Goal: Find specific page/section: Locate a particular part of the current website

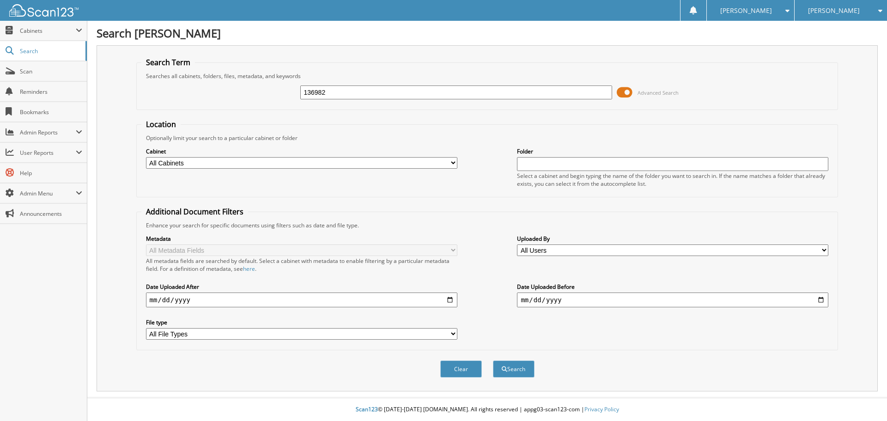
type input "136982"
click at [493, 360] on button "Search" at bounding box center [514, 368] width 42 height 17
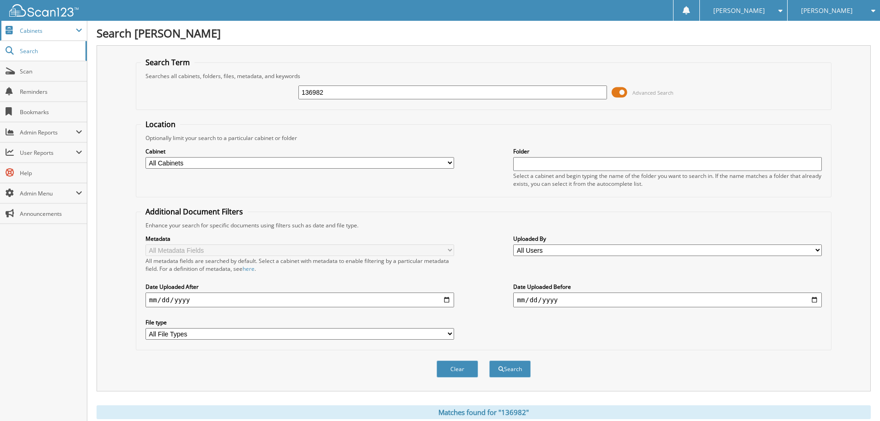
drag, startPoint x: 331, startPoint y: 95, endPoint x: 12, endPoint y: 24, distance: 326.6
click at [114, 48] on div "Search Term Searches all cabinets, folders, files, metadata, and keywords 13698…" at bounding box center [484, 218] width 774 height 346
type input "22167"
click at [489, 360] on button "Search" at bounding box center [510, 368] width 42 height 17
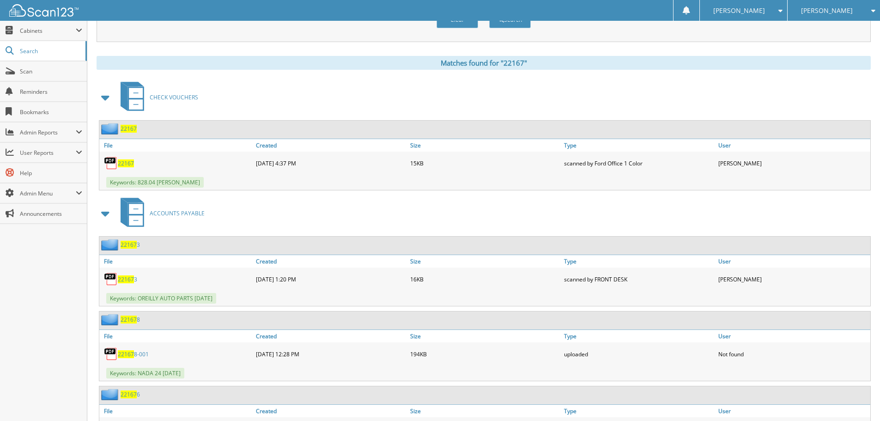
scroll to position [323, 0]
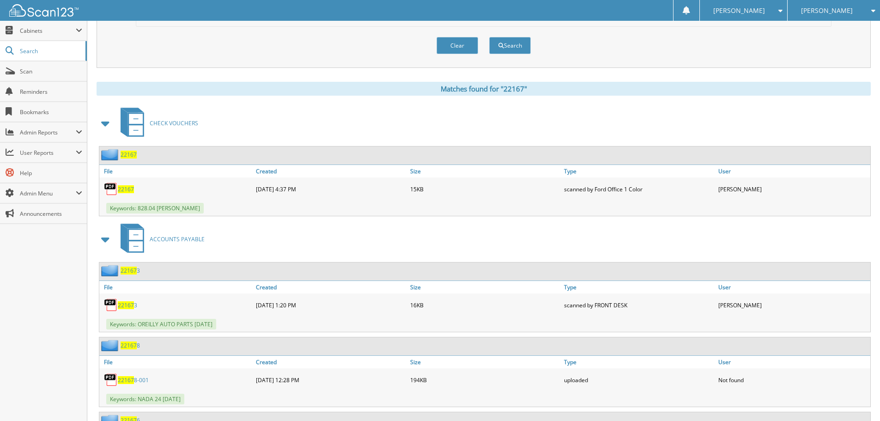
click at [104, 126] on span at bounding box center [105, 123] width 13 height 17
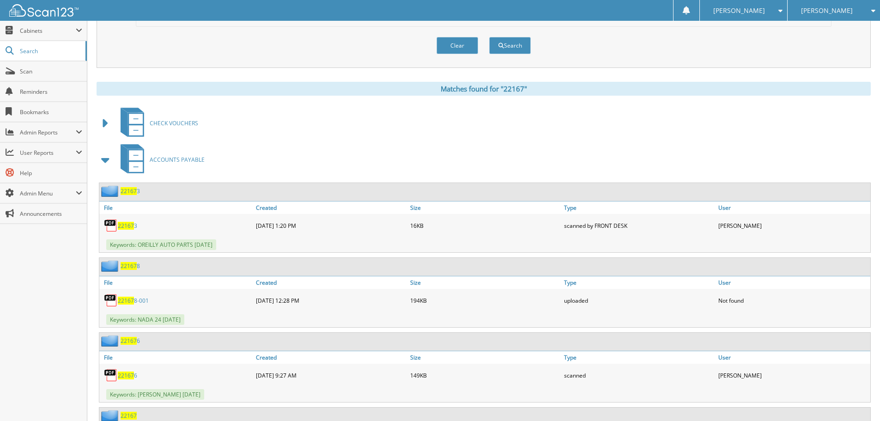
click at [103, 162] on span at bounding box center [105, 160] width 13 height 17
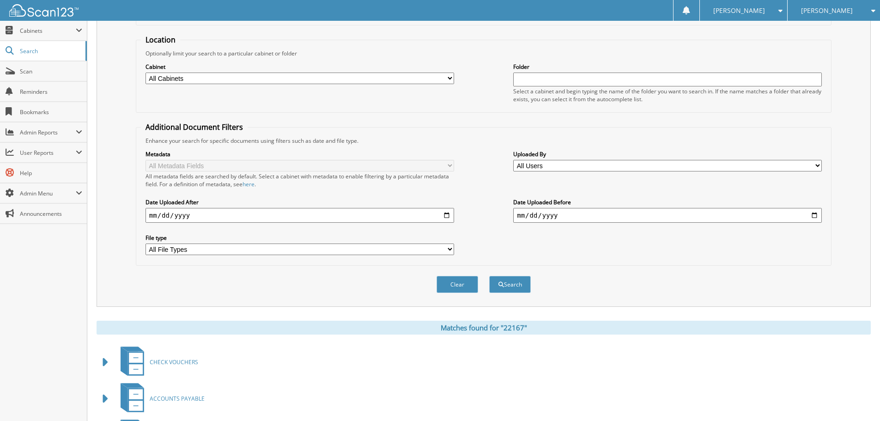
scroll to position [0, 0]
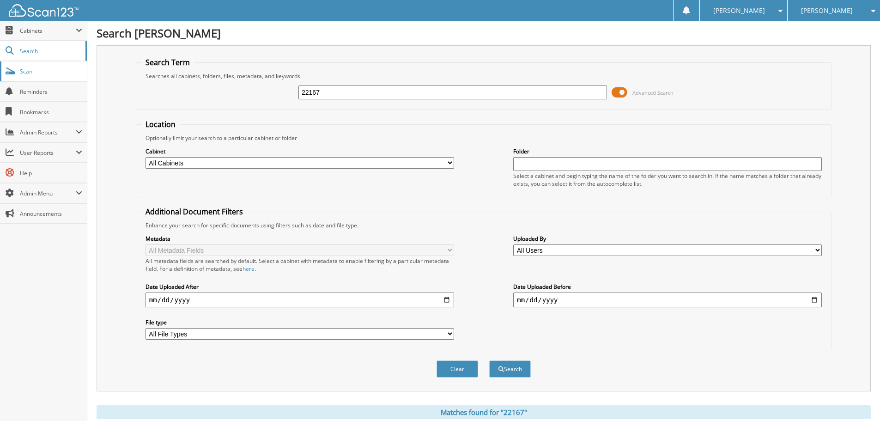
drag, startPoint x: 238, startPoint y: 73, endPoint x: 26, endPoint y: 78, distance: 211.7
click at [125, 74] on div "Search Term Searches all cabinets, folders, files, metadata, and keywords 22167…" at bounding box center [484, 218] width 774 height 346
type input "22033"
click at [271, 161] on select "All Cabinets Accounting Month End ACCOUNTS PAYABLE ADVERTISING BANKS RECS CAR D…" at bounding box center [300, 163] width 309 height 12
select select "1679"
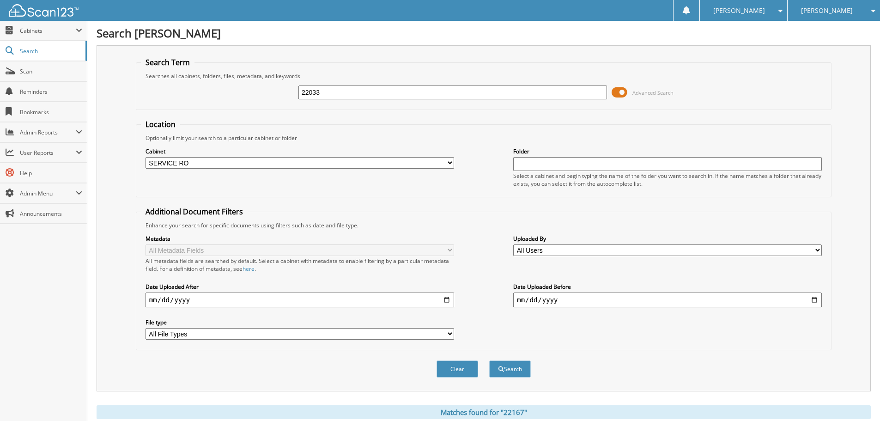
click at [146, 157] on select "All Cabinets Accounting Month End ACCOUNTS PAYABLE ADVERTISING BANKS RECS CAR D…" at bounding box center [300, 163] width 309 height 12
click at [519, 369] on button "Search" at bounding box center [510, 368] width 42 height 17
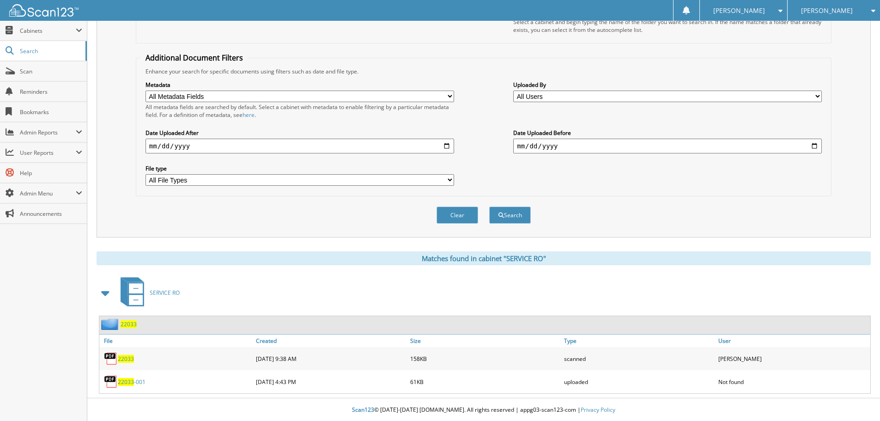
scroll to position [155, 0]
click at [122, 358] on span "22033" at bounding box center [126, 358] width 16 height 8
click at [30, 69] on span "Scan" at bounding box center [51, 71] width 62 height 8
